Goal: Information Seeking & Learning: Check status

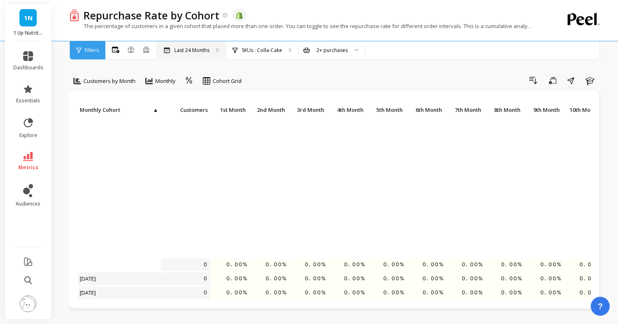
scroll to position [169, 0]
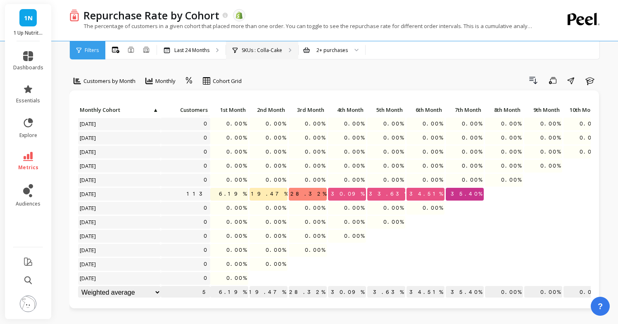
click at [248, 50] on p "SKUs : Colla-Cake" at bounding box center [261, 50] width 40 height 7
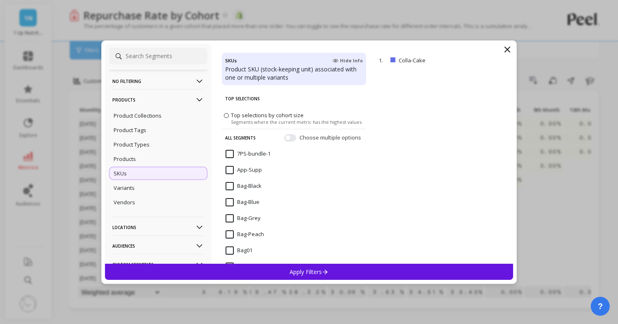
click at [161, 54] on input at bounding box center [158, 56] width 98 height 17
click at [160, 54] on input at bounding box center [158, 56] width 98 height 17
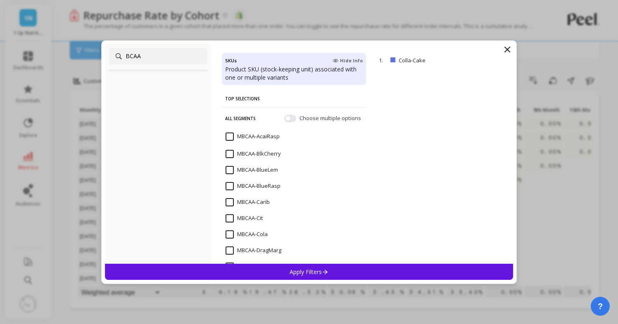
scroll to position [5, 0]
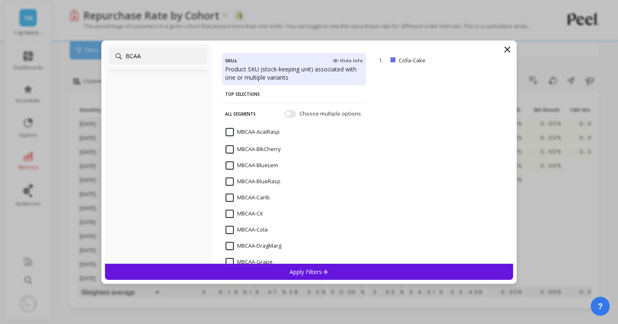
click at [126, 55] on input "BCAA" at bounding box center [158, 56] width 98 height 17
click at [157, 56] on input "WBCAA" at bounding box center [158, 56] width 98 height 17
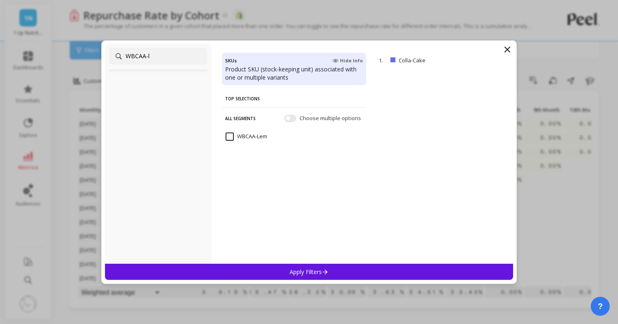
scroll to position [0, 0]
type input "WBCAA-l"
drag, startPoint x: 229, startPoint y: 135, endPoint x: 329, endPoint y: 259, distance: 159.4
click at [230, 135] on input "WBCAA-Lem" at bounding box center [246, 136] width 42 height 8
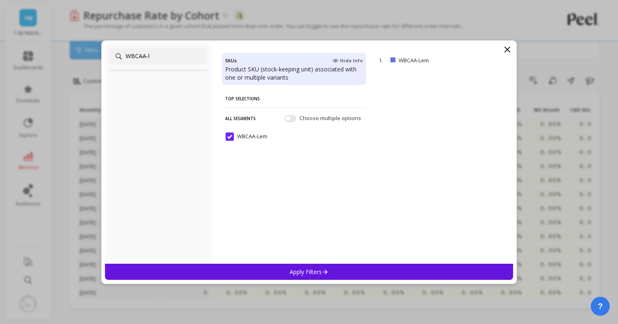
click at [310, 271] on p "Apply Filters" at bounding box center [308, 272] width 39 height 8
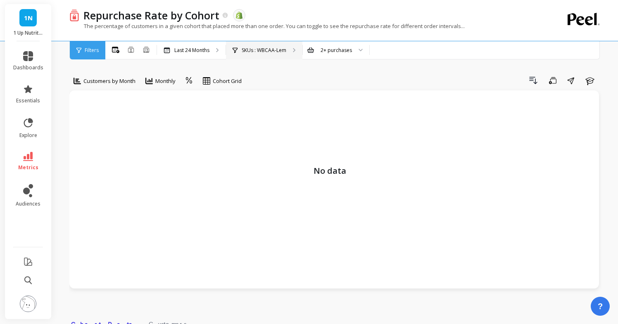
click at [271, 50] on p "SKUs : WBCAA-Lem" at bounding box center [263, 50] width 45 height 7
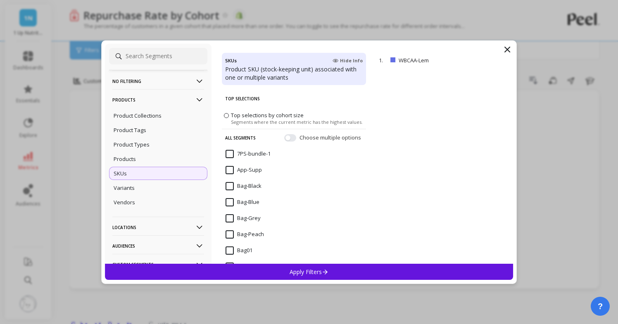
drag, startPoint x: 507, startPoint y: 50, endPoint x: 493, endPoint y: 48, distance: 13.7
click at [507, 50] on icon at bounding box center [506, 49] width 5 height 5
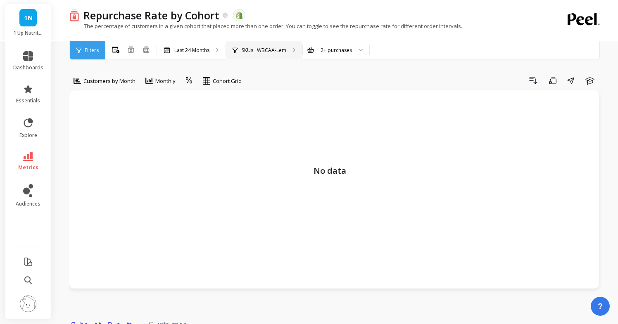
click at [270, 50] on p "SKUs : WBCAA-Lem" at bounding box center [263, 50] width 45 height 7
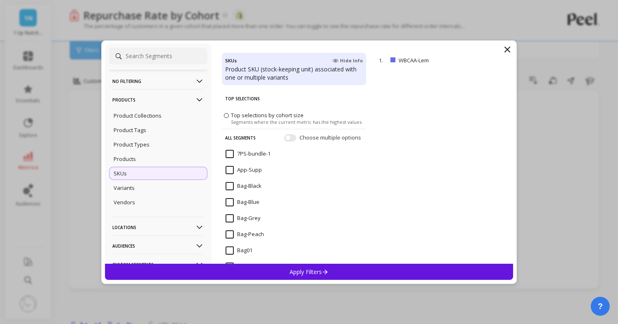
click at [173, 59] on input at bounding box center [158, 56] width 98 height 17
type input "B"
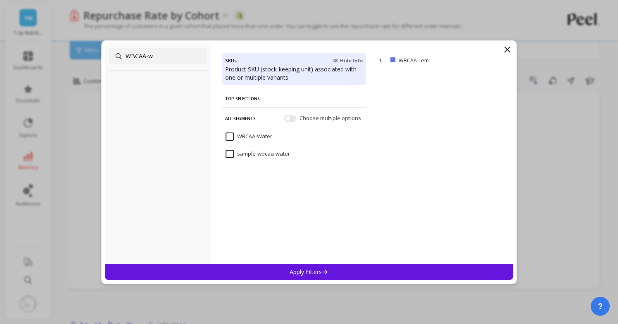
type input "WBCAA-w"
click at [230, 135] on input "WBCAA-Water" at bounding box center [248, 136] width 47 height 8
click at [309, 276] on div "Apply Filters" at bounding box center [309, 272] width 408 height 16
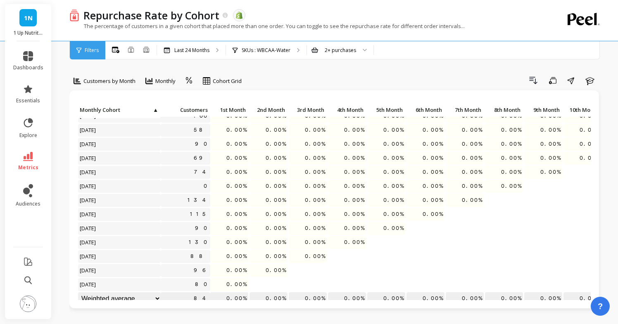
scroll to position [169, 0]
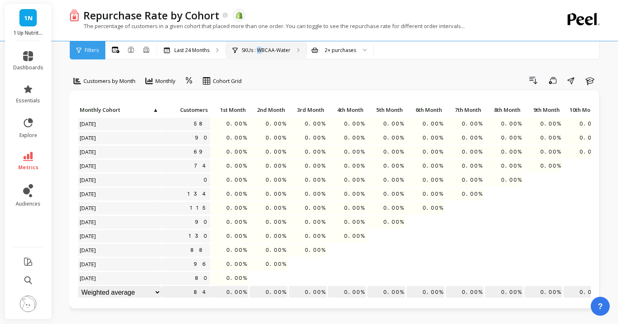
click at [262, 47] on p "SKUs : WBCAA-Water" at bounding box center [265, 50] width 49 height 7
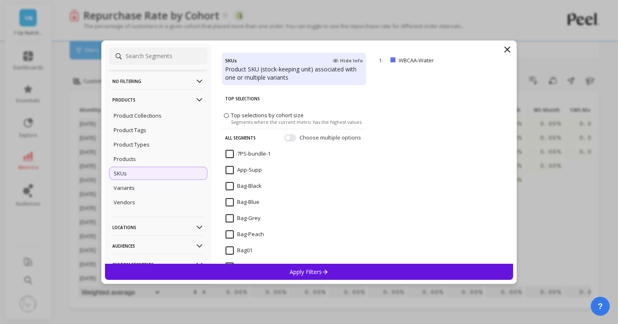
click at [154, 60] on input at bounding box center [158, 56] width 98 height 17
drag, startPoint x: 436, startPoint y: 59, endPoint x: 404, endPoint y: 60, distance: 32.2
click at [400, 60] on p "WBCAA-Water" at bounding box center [434, 60] width 72 height 7
copy p "WBCAA-Water"
click at [187, 56] on input at bounding box center [158, 56] width 98 height 17
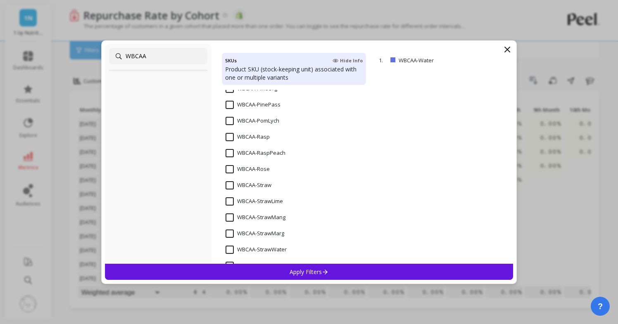
scroll to position [360, 0]
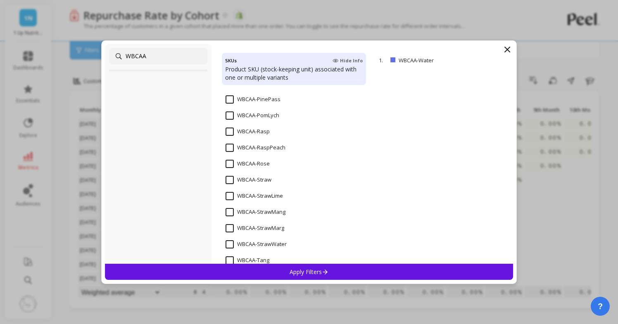
type input "WBCAA"
click at [272, 211] on input "WBCAA-StrawMang" at bounding box center [255, 212] width 60 height 8
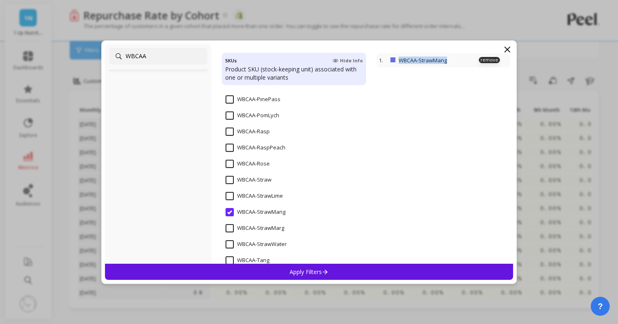
drag, startPoint x: 456, startPoint y: 59, endPoint x: 402, endPoint y: 60, distance: 54.1
click at [399, 60] on p "WBCAA-StrawMang" at bounding box center [437, 60] width 78 height 7
click at [303, 272] on p "Apply Filters" at bounding box center [308, 272] width 39 height 8
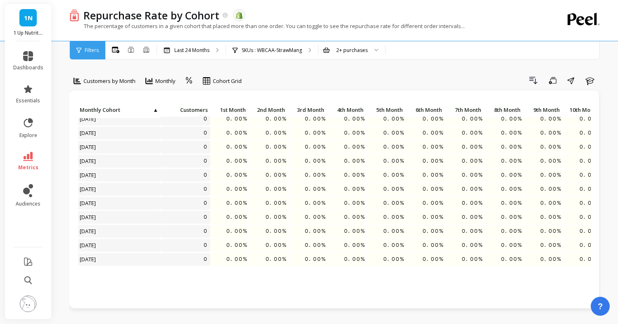
scroll to position [169, 0]
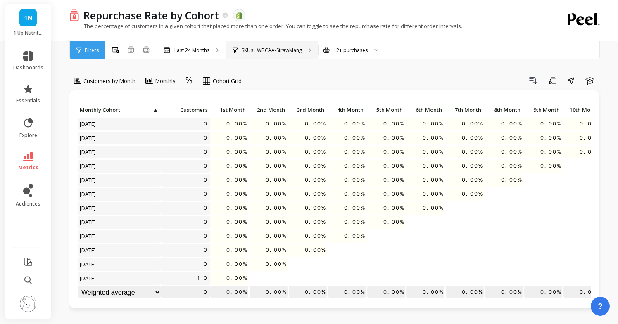
click at [265, 48] on p "SKUs : WBCAA-StrawMang" at bounding box center [271, 50] width 60 height 7
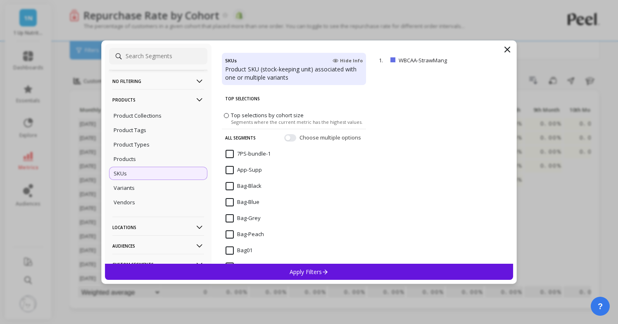
click at [160, 59] on input at bounding box center [158, 56] width 98 height 17
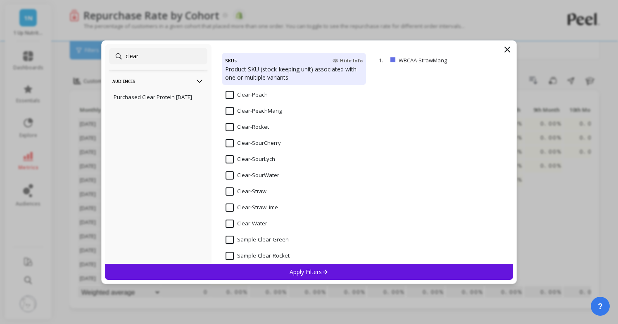
scroll to position [173, 0]
type input "clear"
click at [231, 206] on input "Clear-StrawLime" at bounding box center [251, 207] width 52 height 8
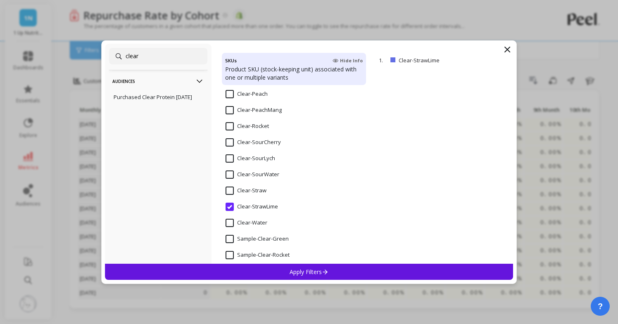
click at [289, 267] on div "Apply Filters" at bounding box center [309, 272] width 408 height 16
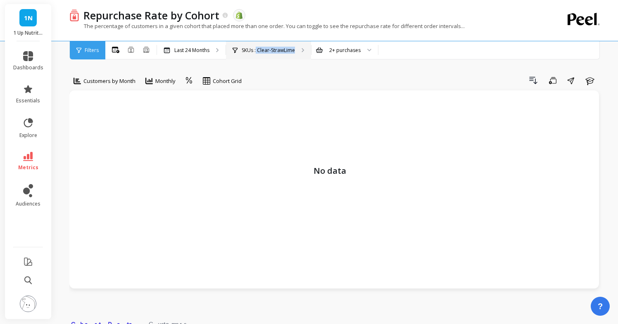
drag, startPoint x: 257, startPoint y: 50, endPoint x: 294, endPoint y: 52, distance: 37.6
click at [294, 52] on p "SKUs : Clear-StrawLime" at bounding box center [267, 50] width 53 height 7
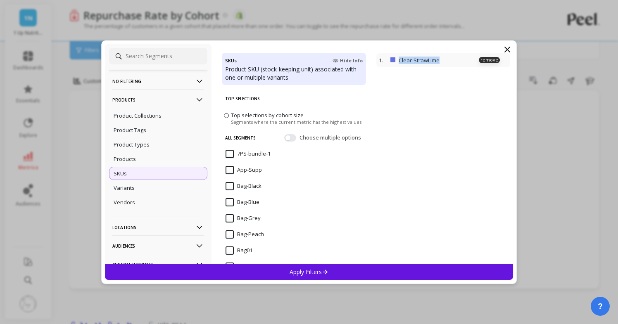
drag, startPoint x: 431, startPoint y: 62, endPoint x: 442, endPoint y: 63, distance: 11.2
click at [443, 63] on p "Clear-StrawLime" at bounding box center [435, 60] width 75 height 7
copy p "Clear-StrawLime"
drag, startPoint x: 510, startPoint y: 50, endPoint x: 498, endPoint y: 76, distance: 29.2
click at [509, 50] on icon at bounding box center [507, 50] width 10 height 10
